Goal: Task Accomplishment & Management: Manage account settings

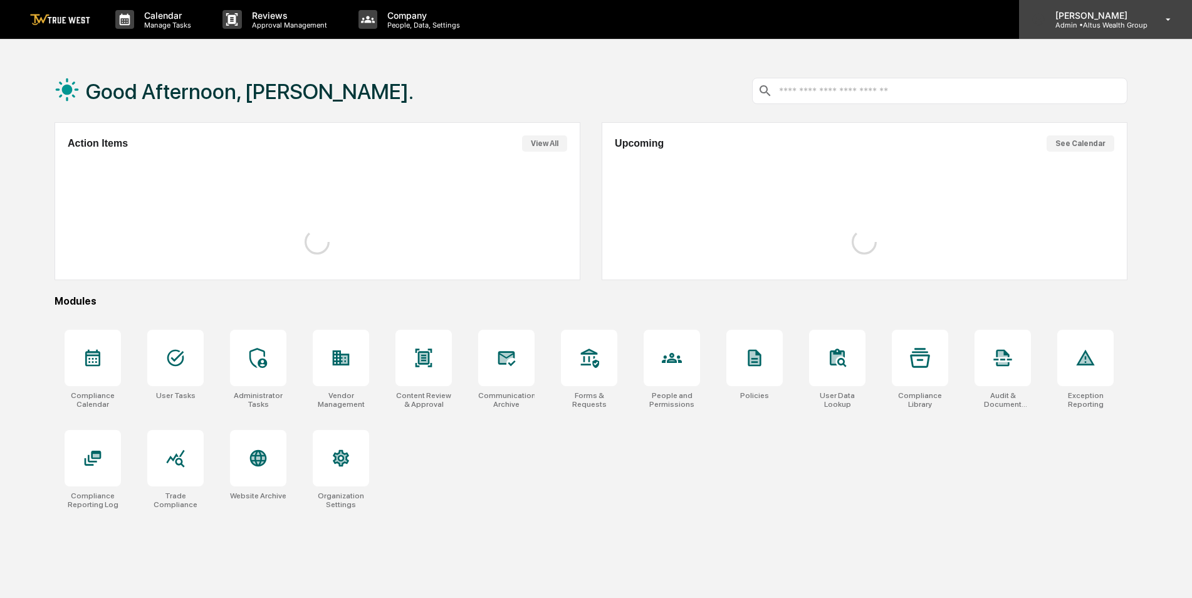
click at [1101, 21] on p "Admin • Altus Wealth Group" at bounding box center [1096, 25] width 102 height 9
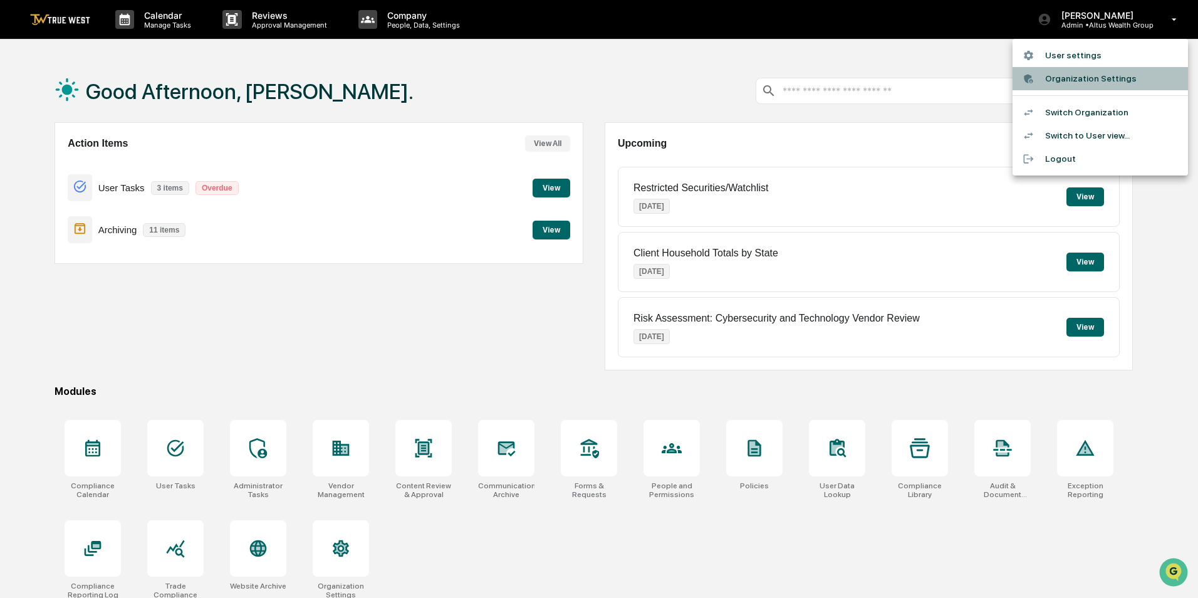
click at [1079, 76] on li "Organization Settings" at bounding box center [1100, 78] width 175 height 23
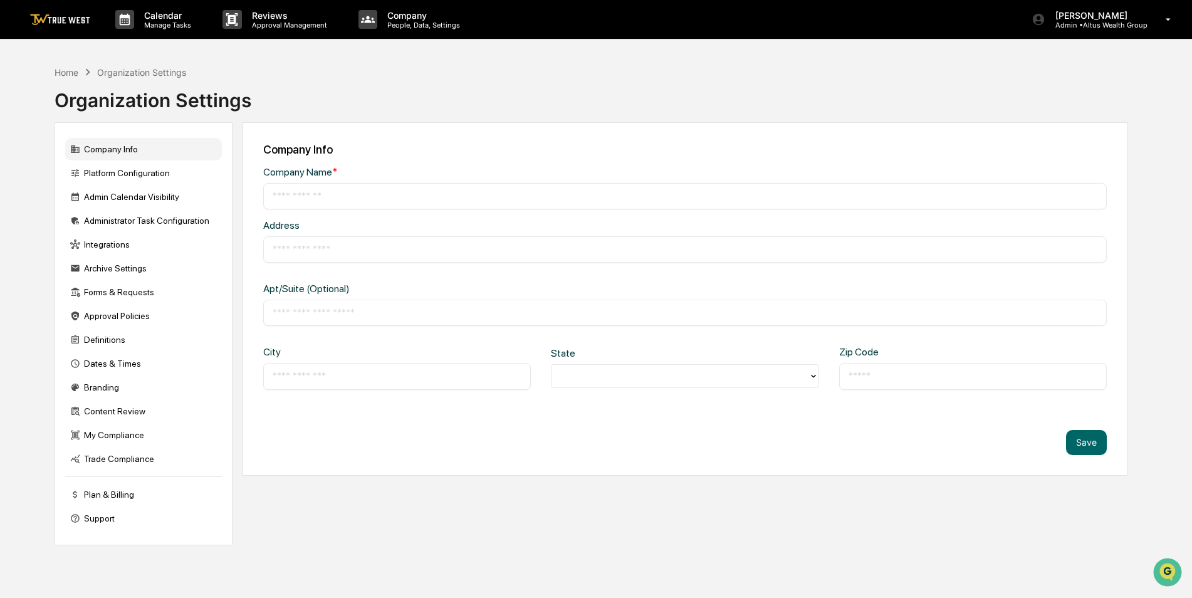
type input "**********"
type input "*****"
click at [103, 145] on div "Company Info" at bounding box center [143, 149] width 157 height 23
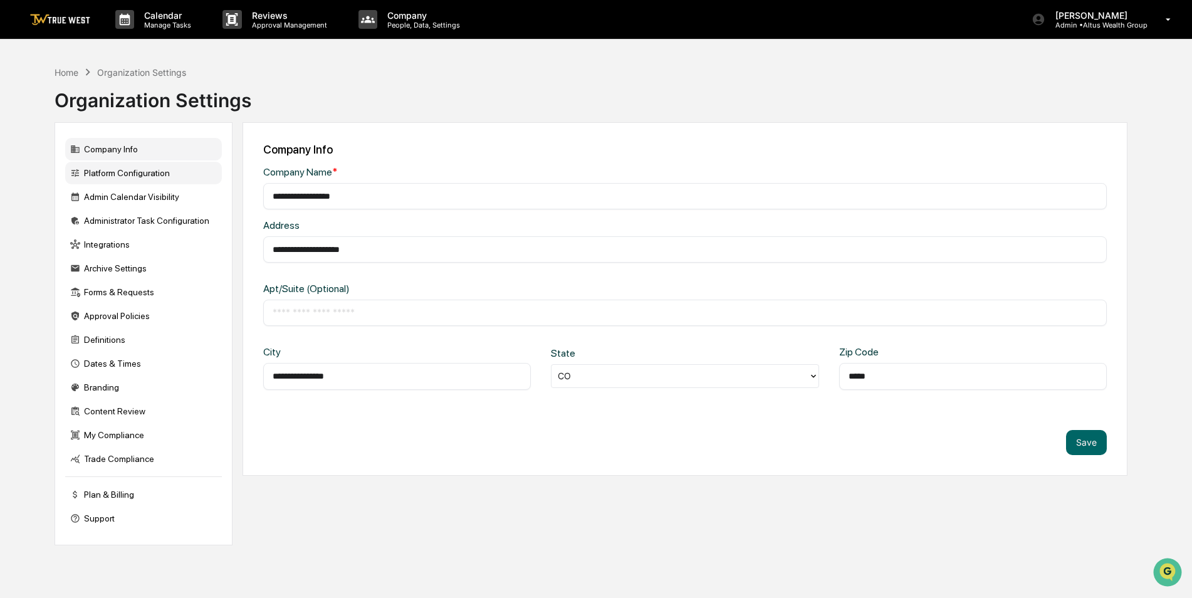
click at [95, 170] on div "Platform Configuration" at bounding box center [143, 173] width 157 height 23
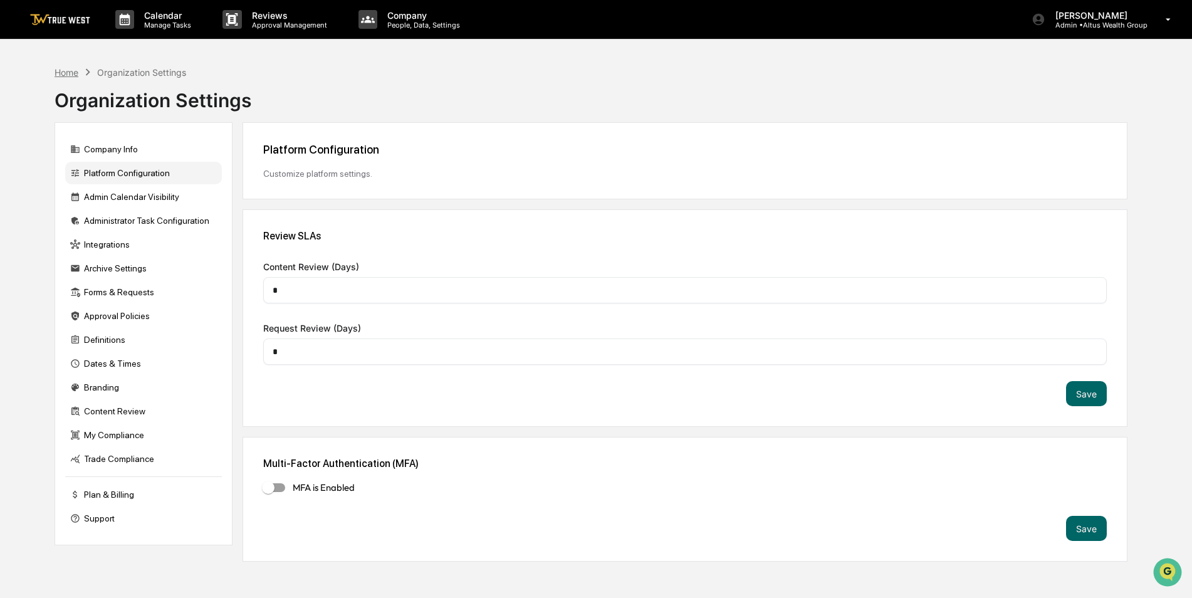
click at [62, 70] on div "Home" at bounding box center [67, 72] width 24 height 11
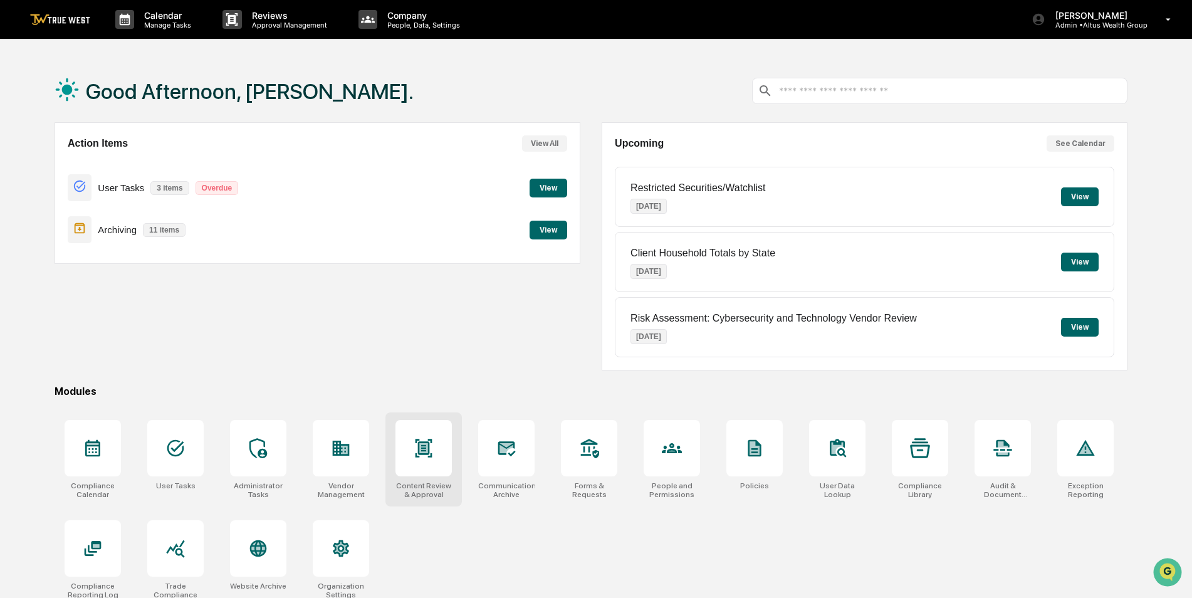
click at [428, 467] on div at bounding box center [423, 448] width 56 height 56
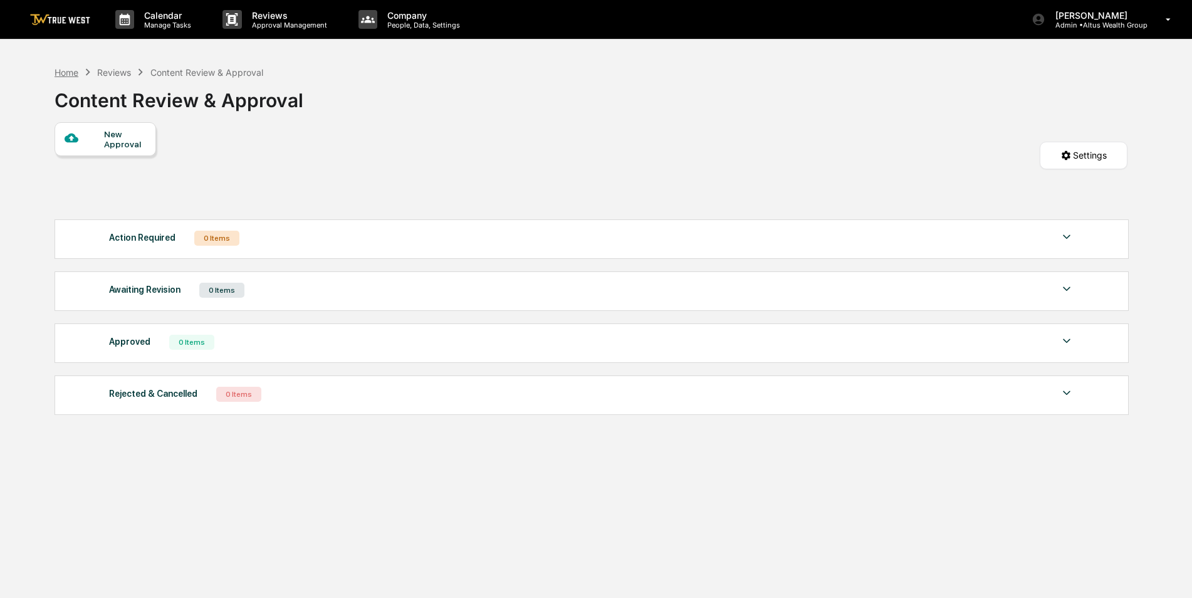
click at [71, 74] on div "Home" at bounding box center [67, 72] width 24 height 11
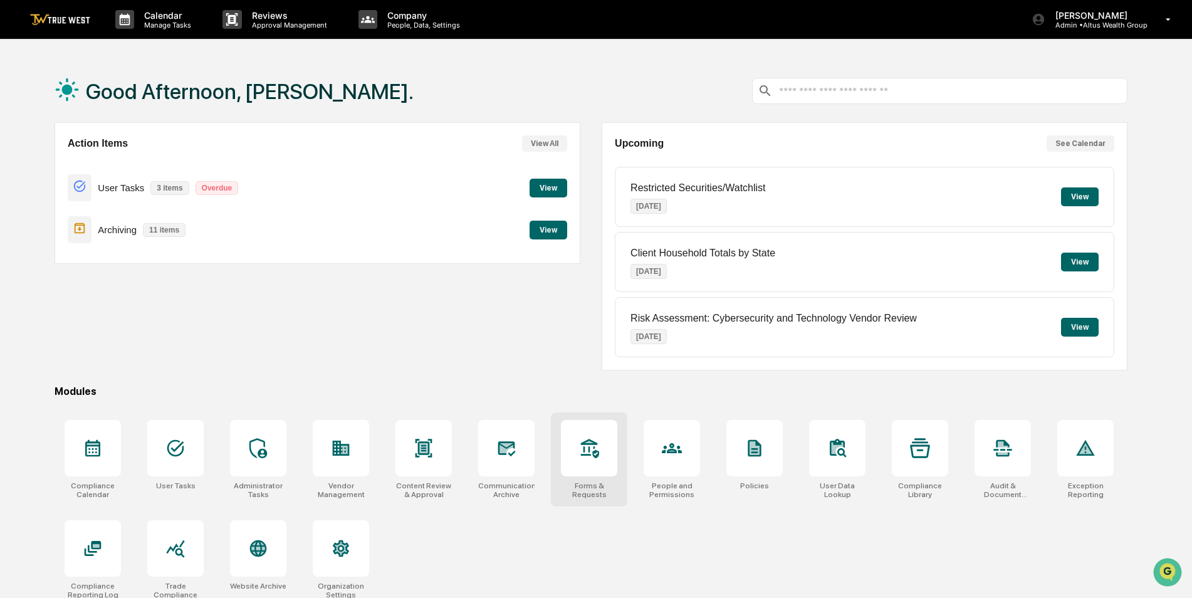
click at [580, 467] on div at bounding box center [589, 448] width 56 height 56
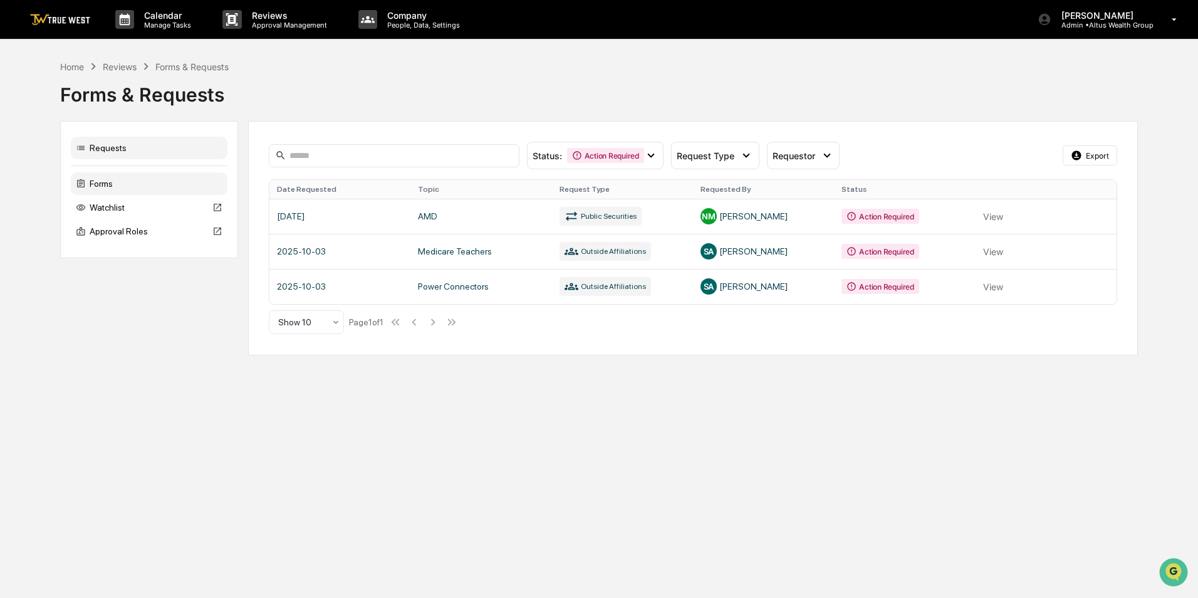
click at [104, 185] on div "Forms" at bounding box center [149, 183] width 157 height 23
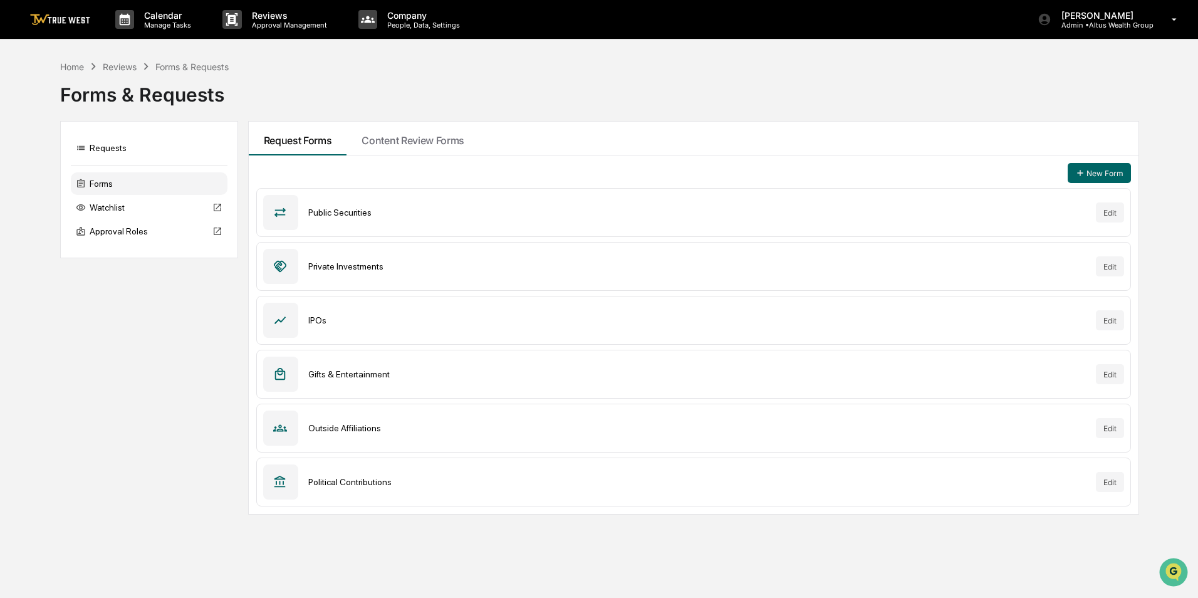
click at [347, 89] on div "Forms & Requests" at bounding box center [599, 89] width 1078 height 33
click at [1134, 24] on p "Admin • Altus Wealth Group" at bounding box center [1103, 25] width 102 height 9
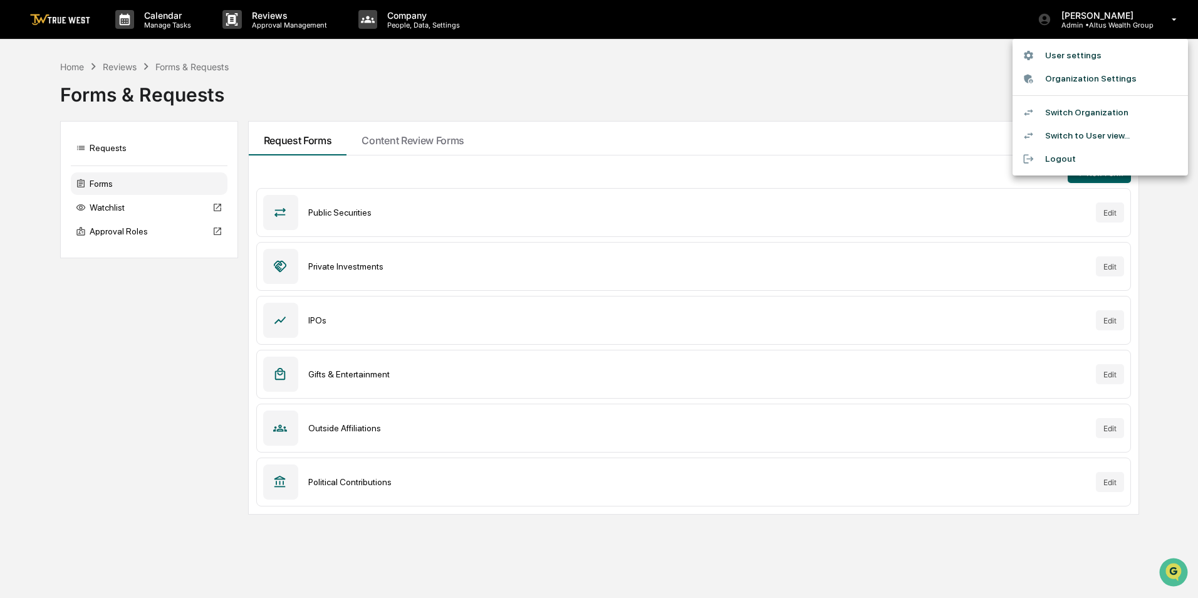
click at [1092, 107] on li "Switch Organization" at bounding box center [1100, 112] width 175 height 23
